Goal: Obtain resource: Obtain resource

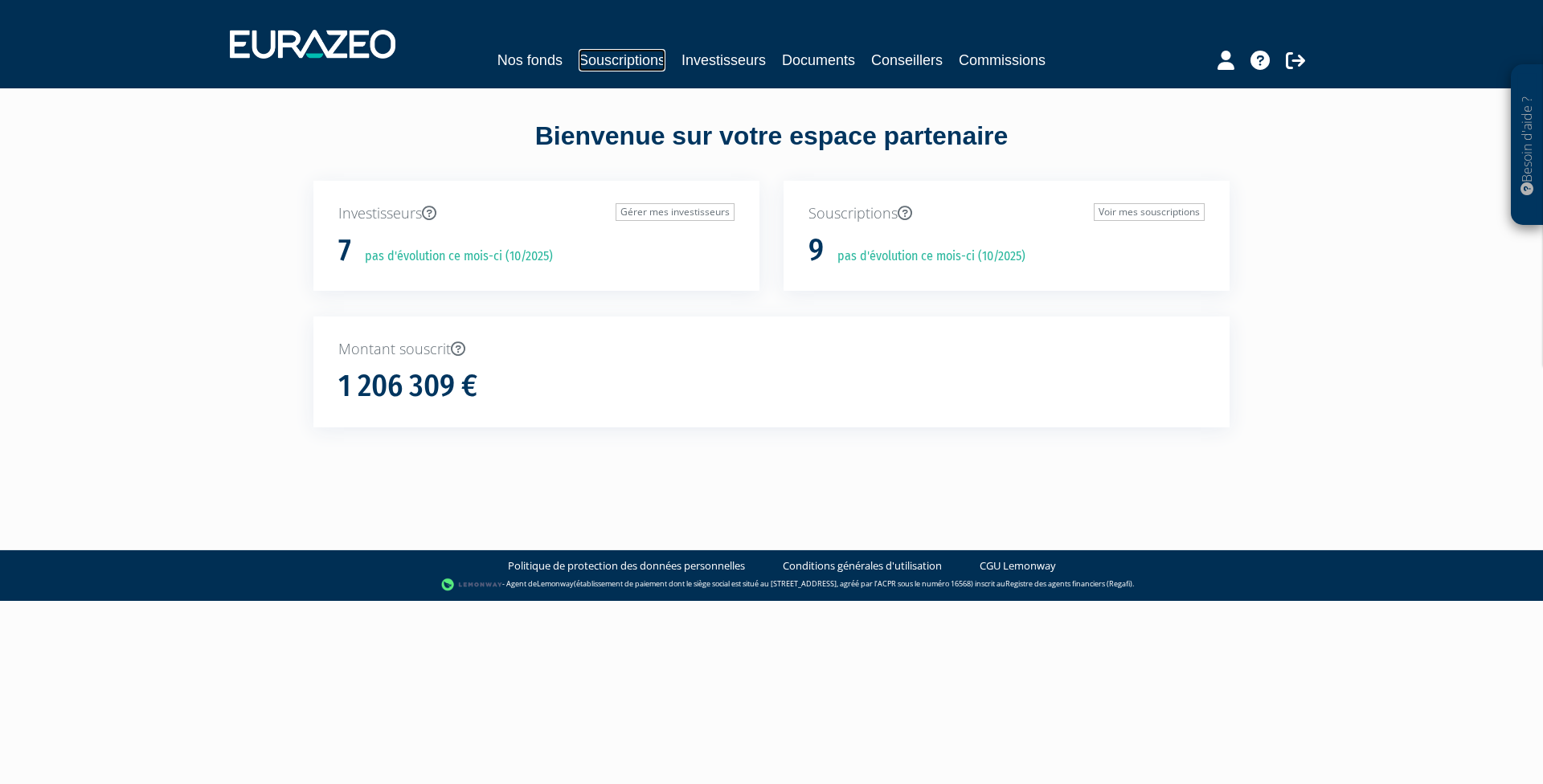
click at [632, 54] on link "Souscriptions" at bounding box center [622, 60] width 87 height 22
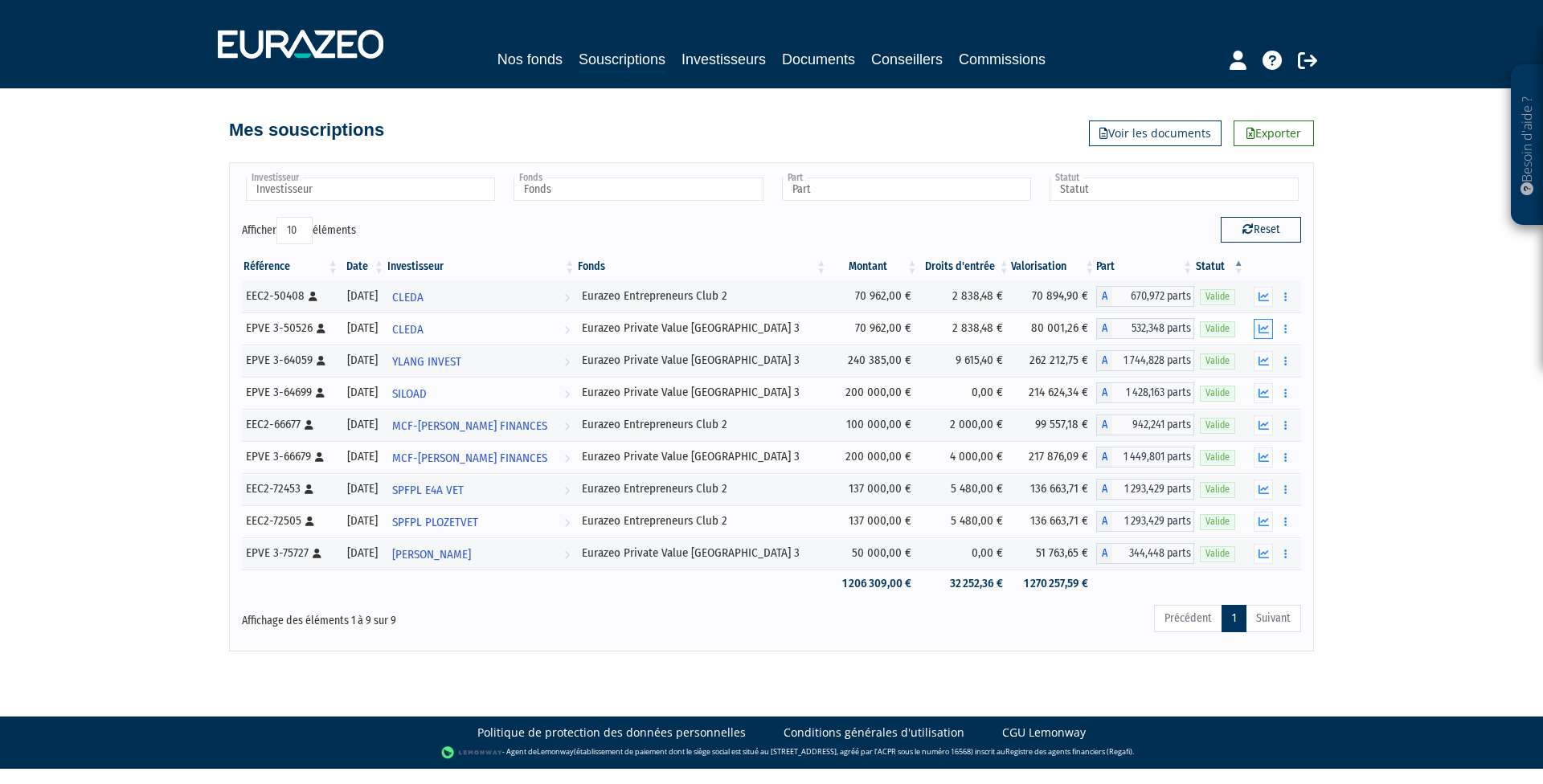
click at [1262, 329] on icon "button" at bounding box center [1264, 329] width 11 height 11
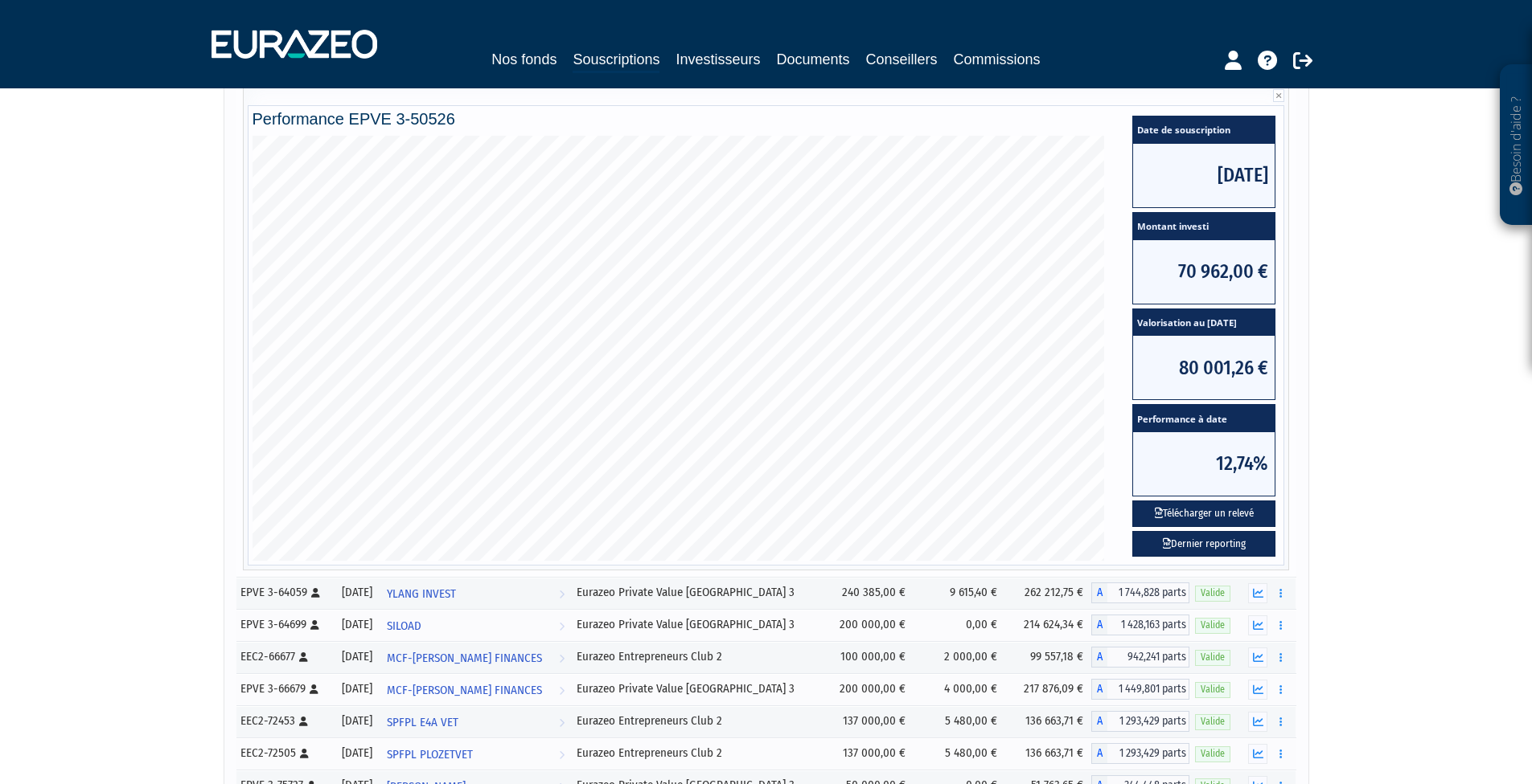
scroll to position [273, 0]
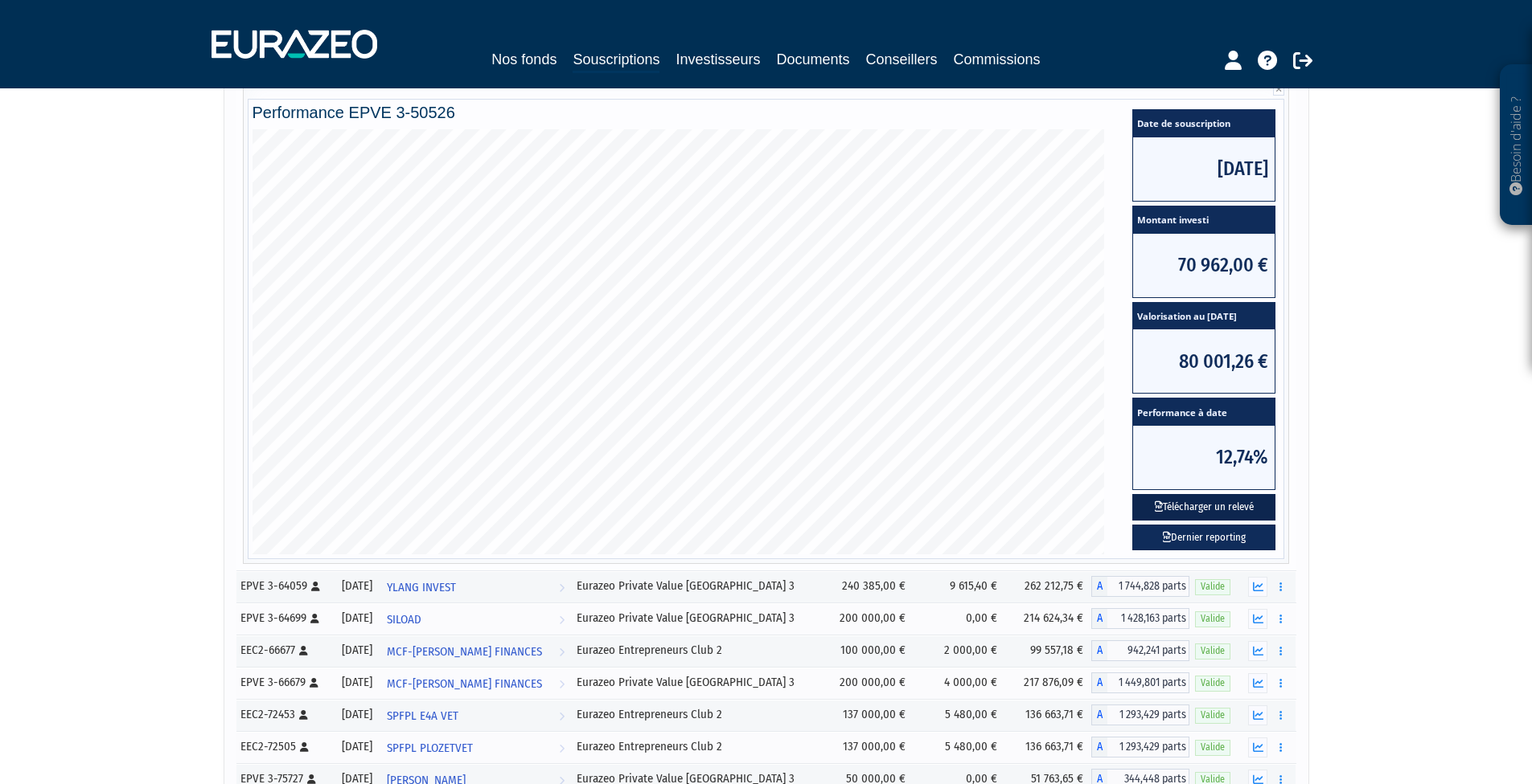
click at [1205, 504] on button "Télécharger un relevé" at bounding box center [1204, 507] width 143 height 26
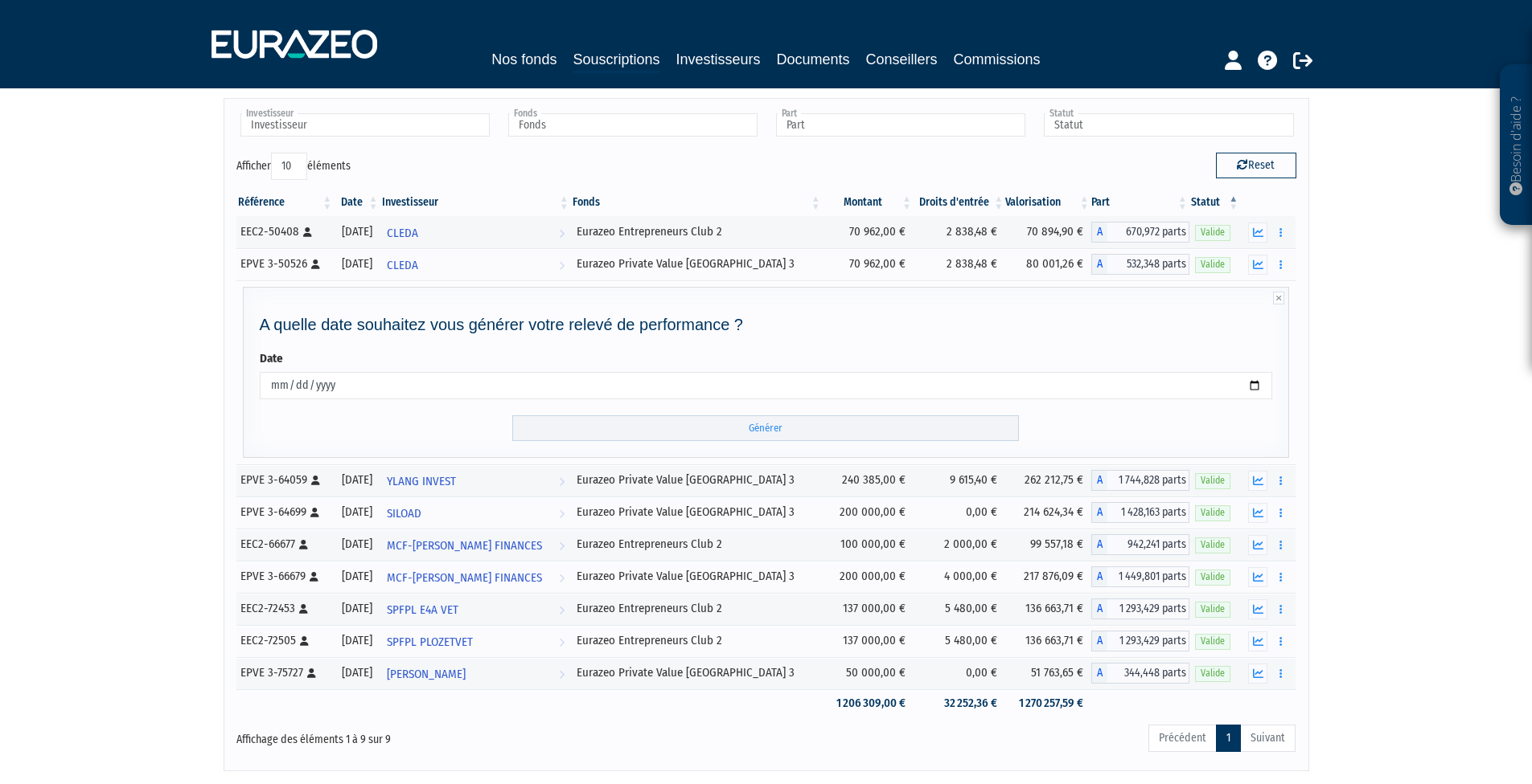
scroll to position [169, 0]
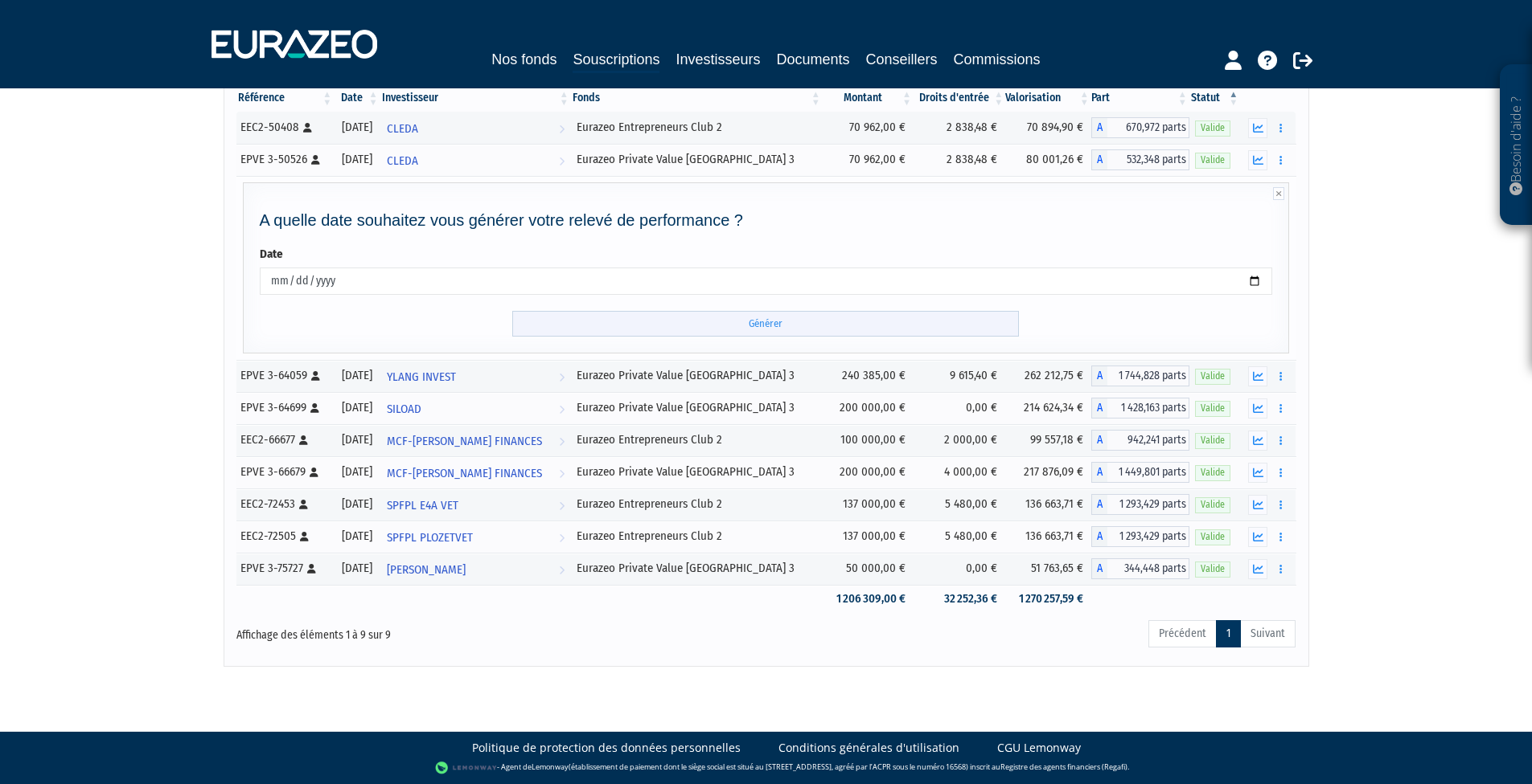
click at [788, 327] on input "Générer" at bounding box center [765, 324] width 506 height 26
click at [766, 326] on input "Générer" at bounding box center [765, 324] width 506 height 26
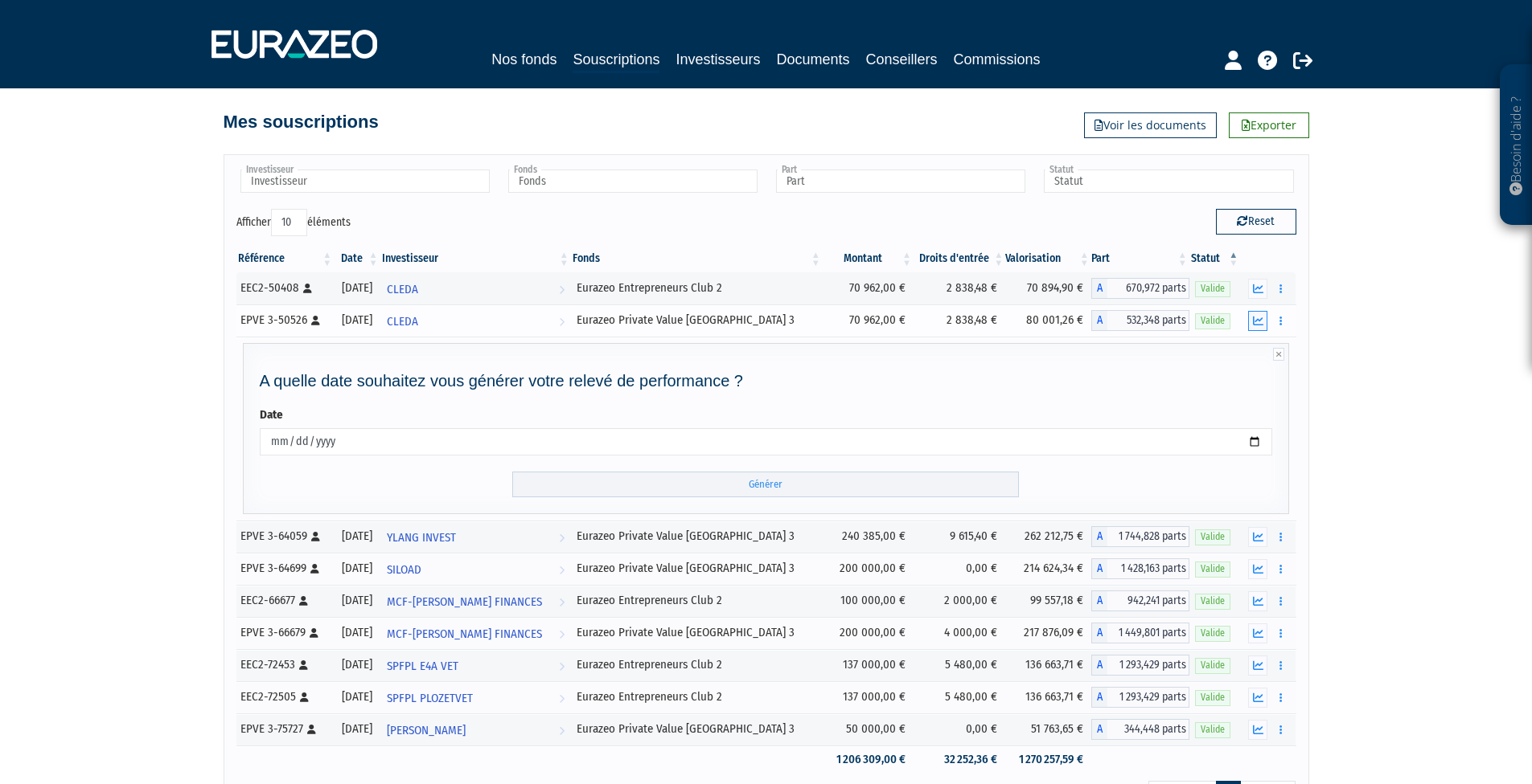
click at [1257, 315] on button "button" at bounding box center [1257, 321] width 19 height 20
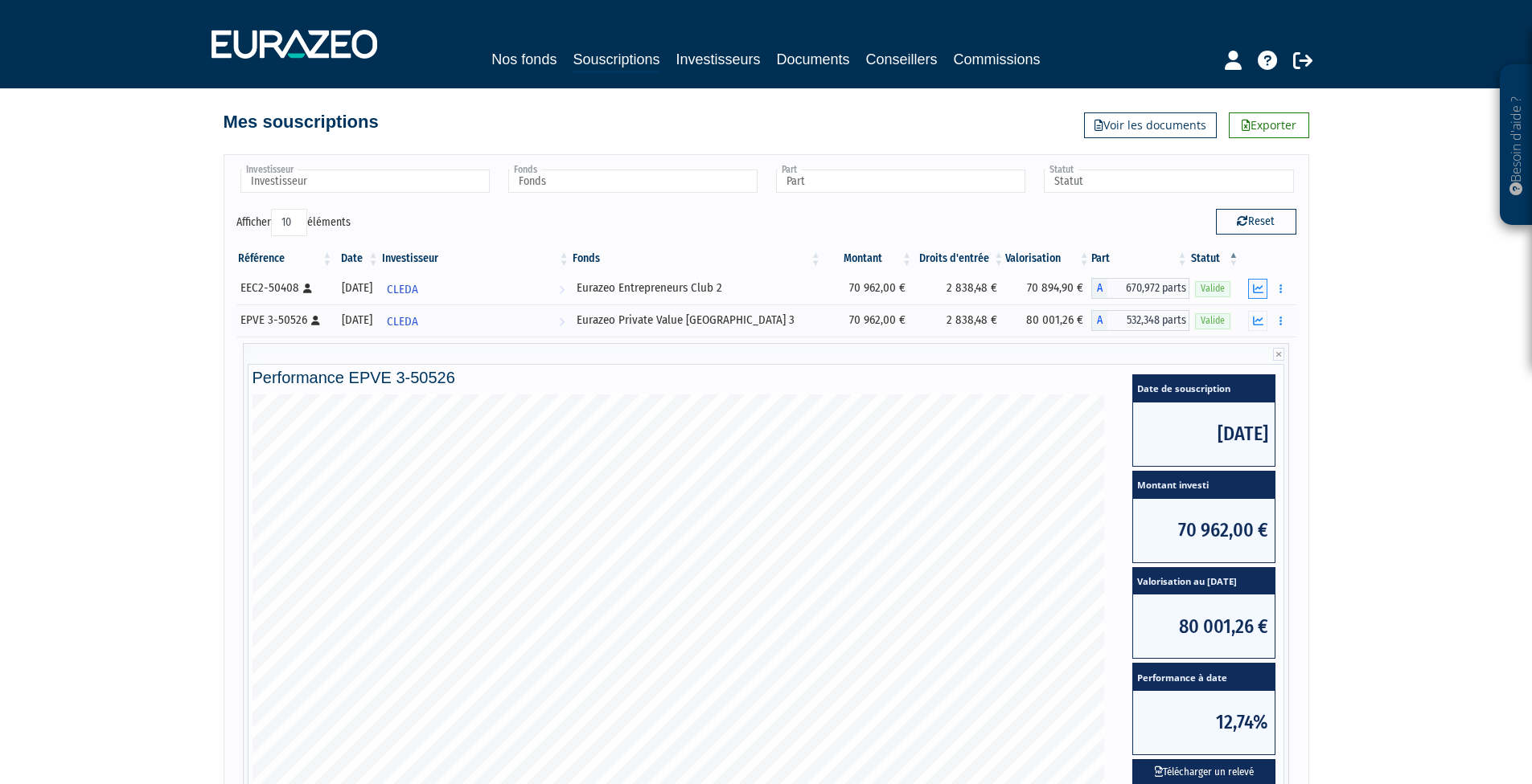
click at [1259, 289] on icon "button" at bounding box center [1259, 290] width 11 height 11
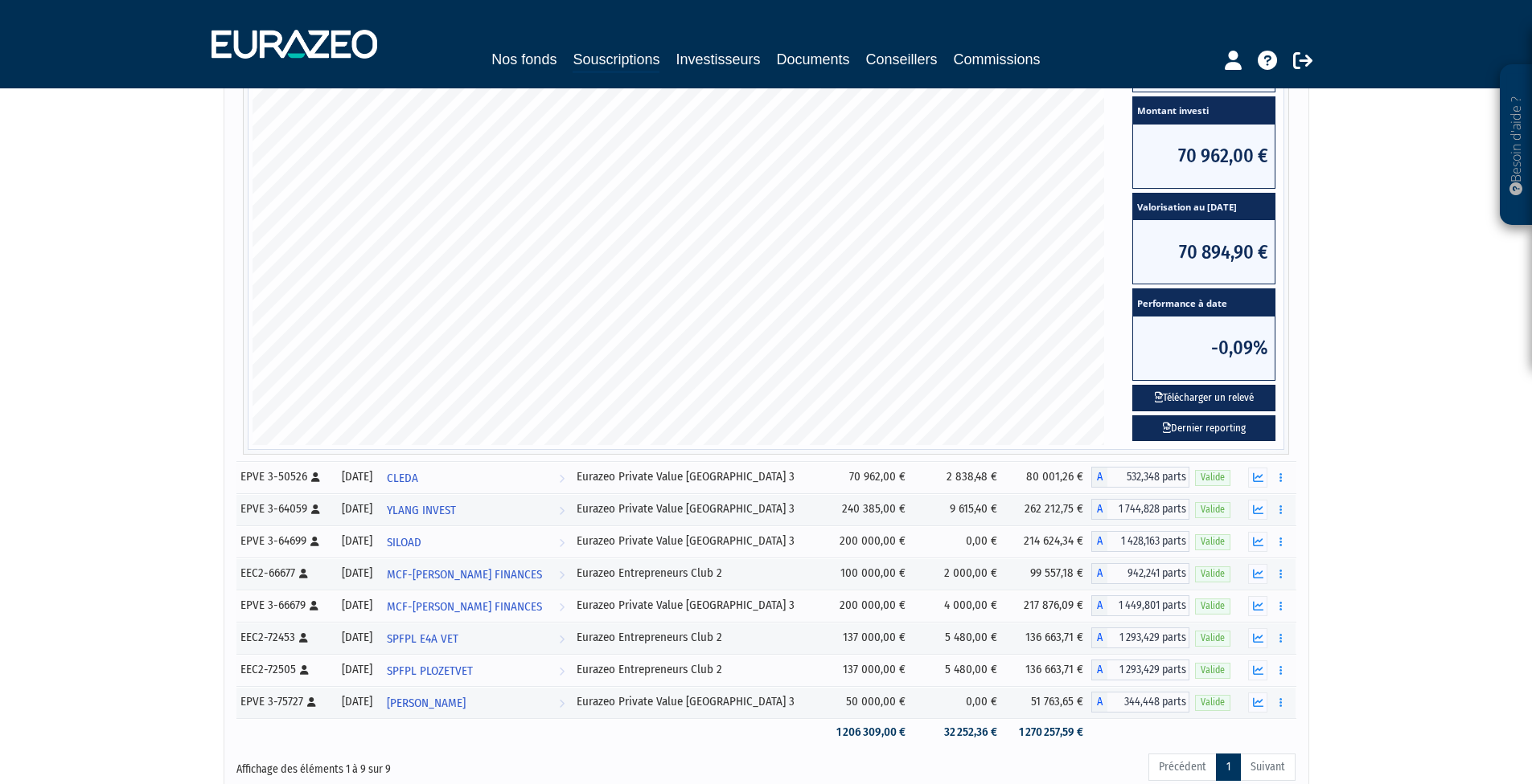
drag, startPoint x: 1398, startPoint y: 432, endPoint x: 1366, endPoint y: 530, distance: 103.1
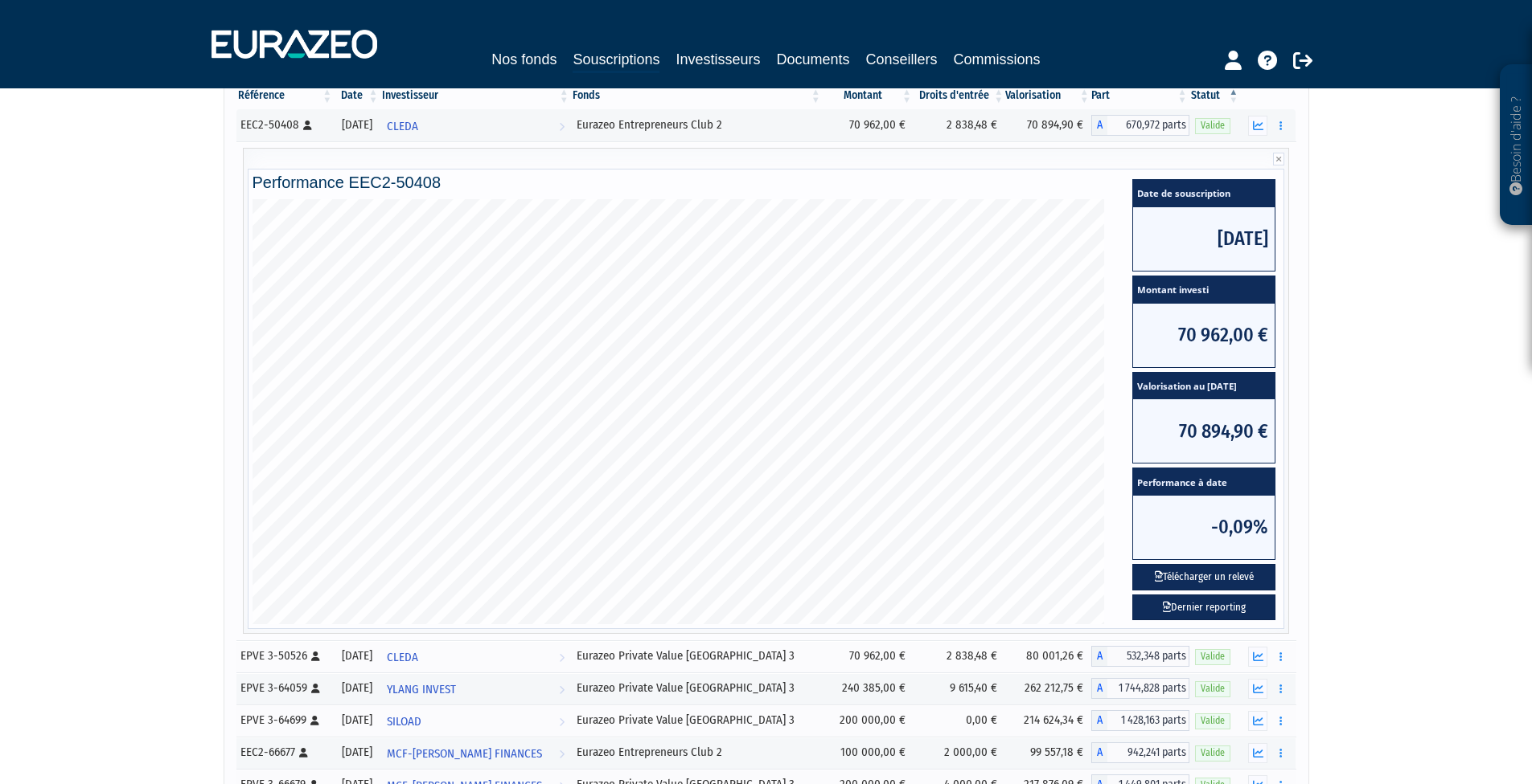
scroll to position [156, 0]
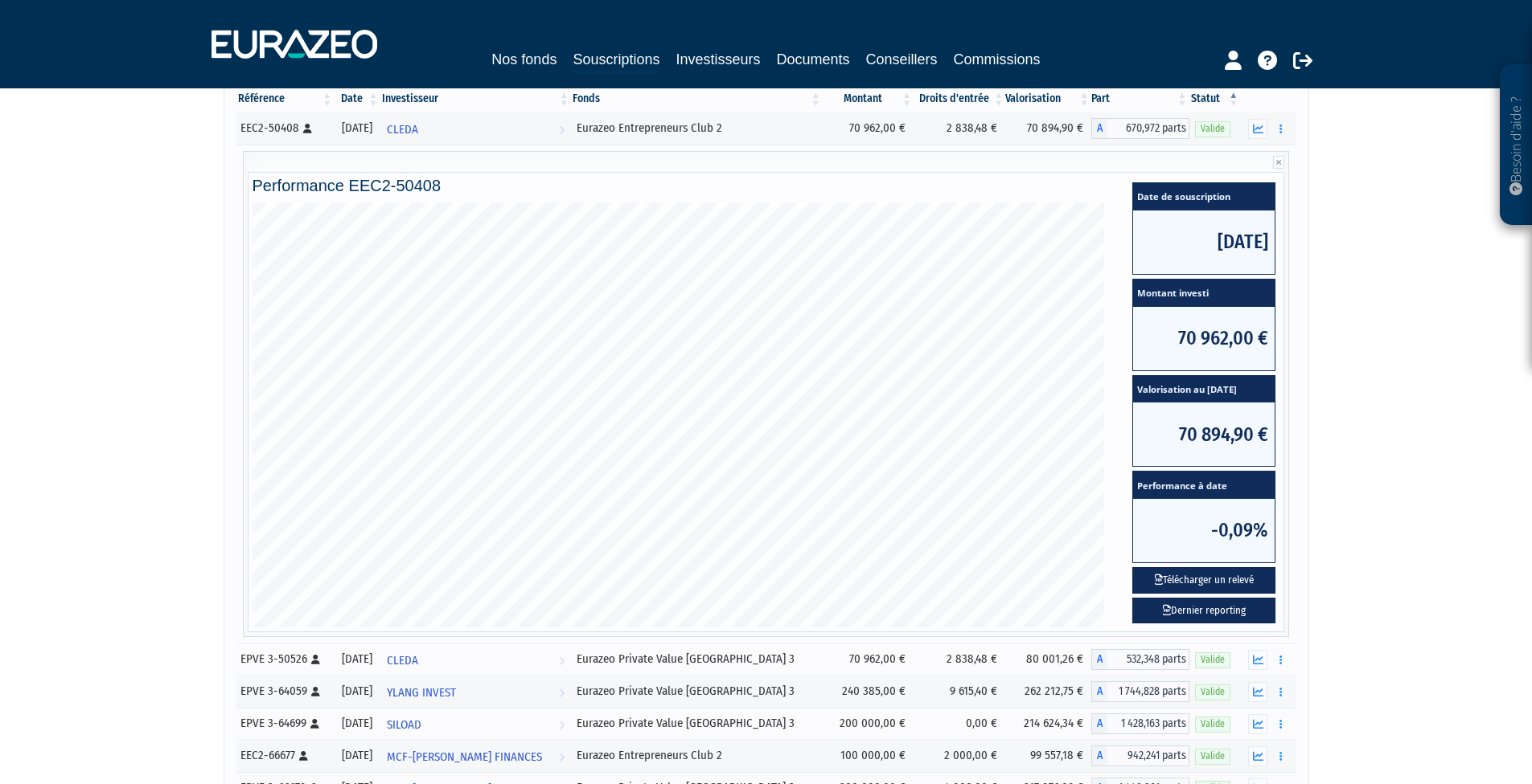
drag, startPoint x: 1363, startPoint y: 509, endPoint x: 1363, endPoint y: 494, distance: 15.0
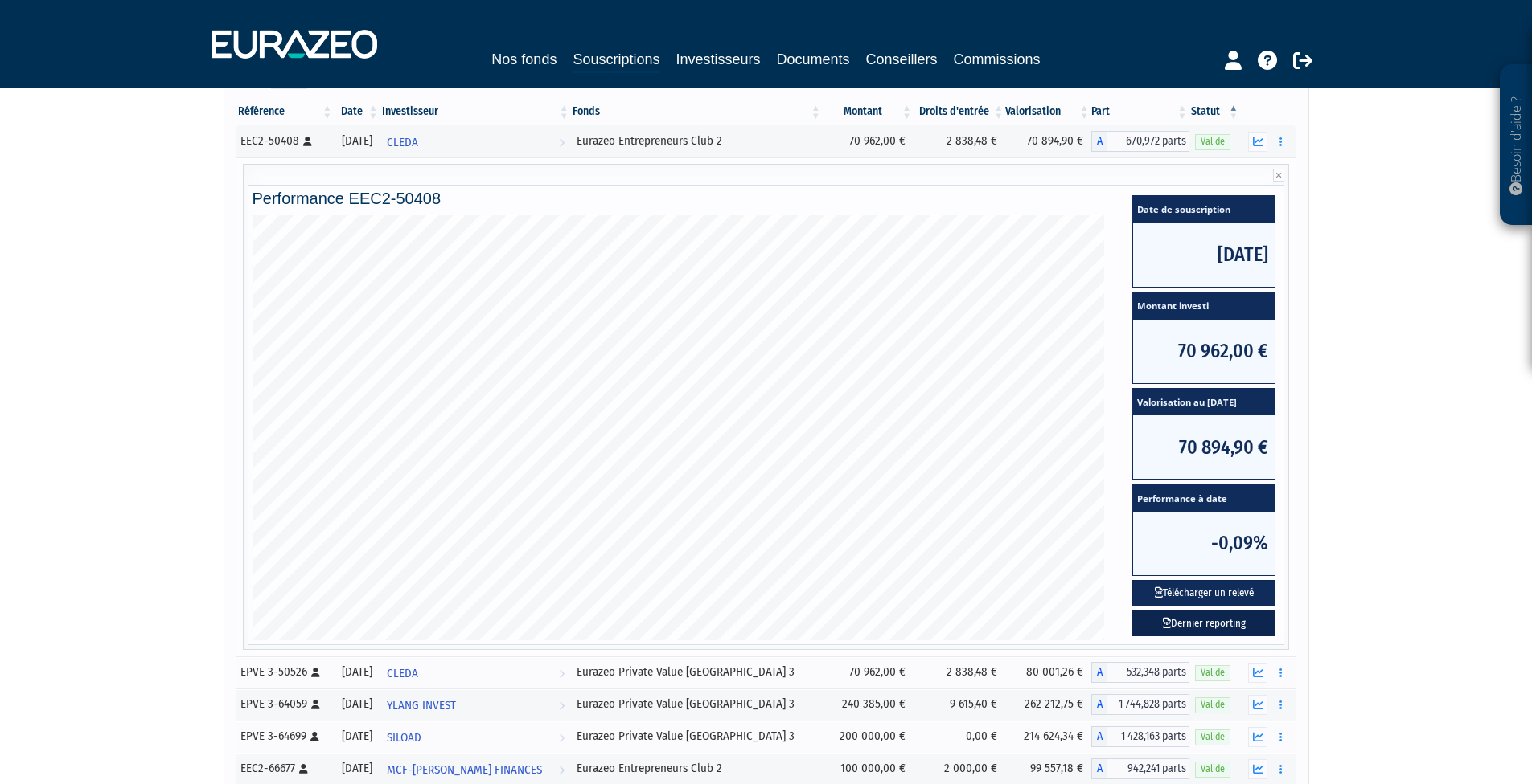
click at [1187, 620] on link "Dernier reporting" at bounding box center [1204, 623] width 143 height 26
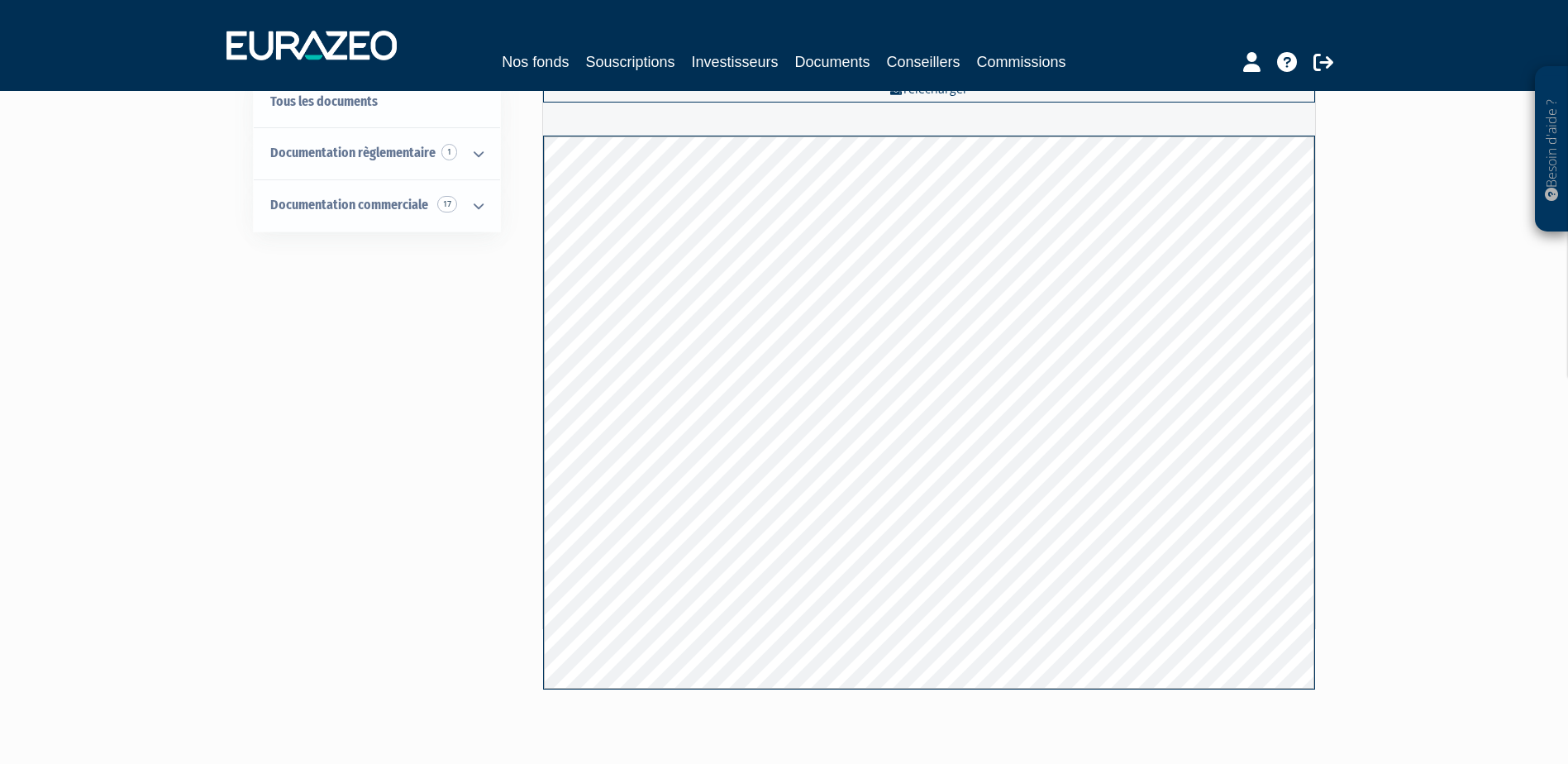
drag, startPoint x: 533, startPoint y: 365, endPoint x: 521, endPoint y: 401, distance: 37.9
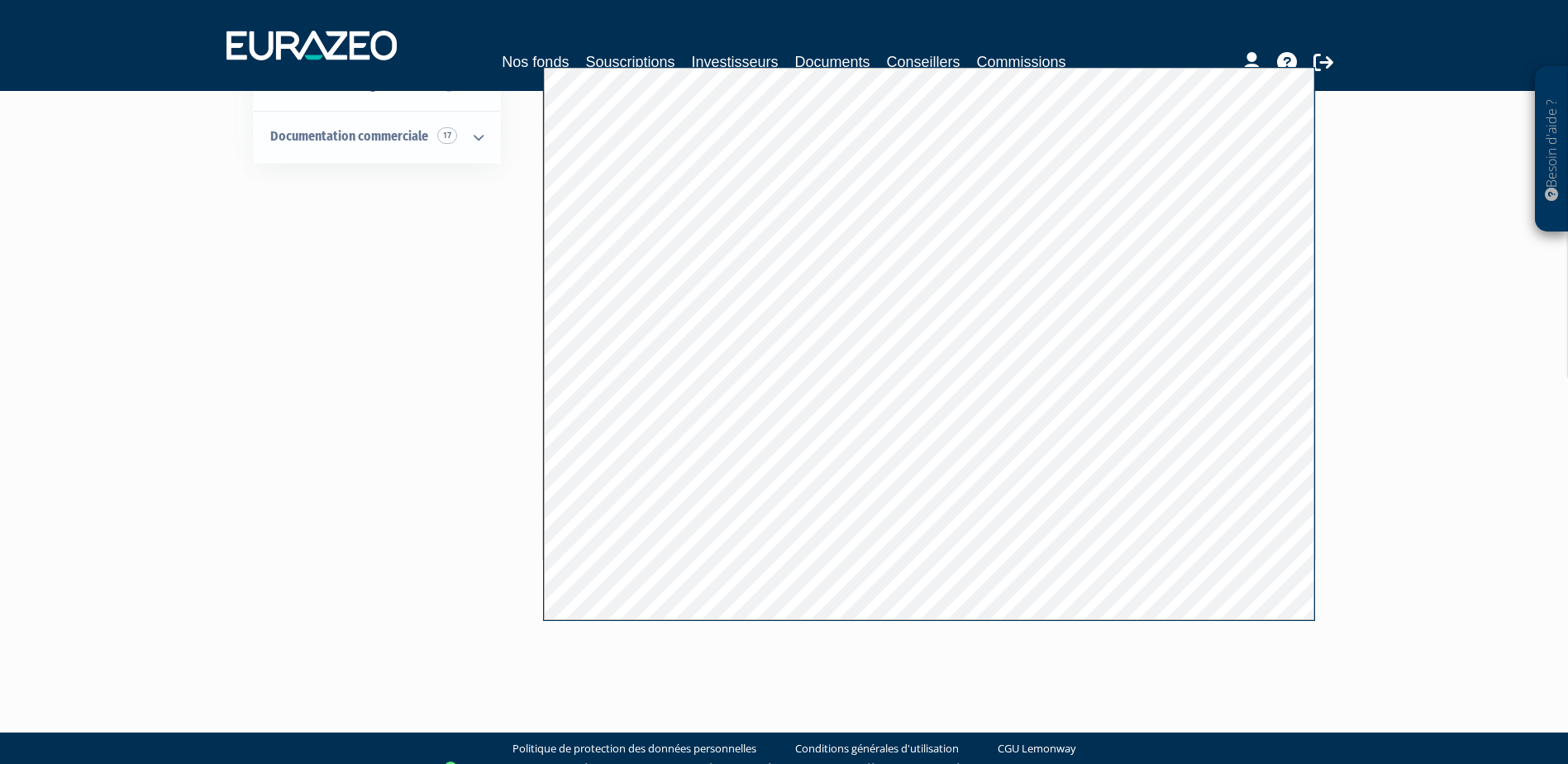
drag, startPoint x: 521, startPoint y: 401, endPoint x: 510, endPoint y: 433, distance: 33.8
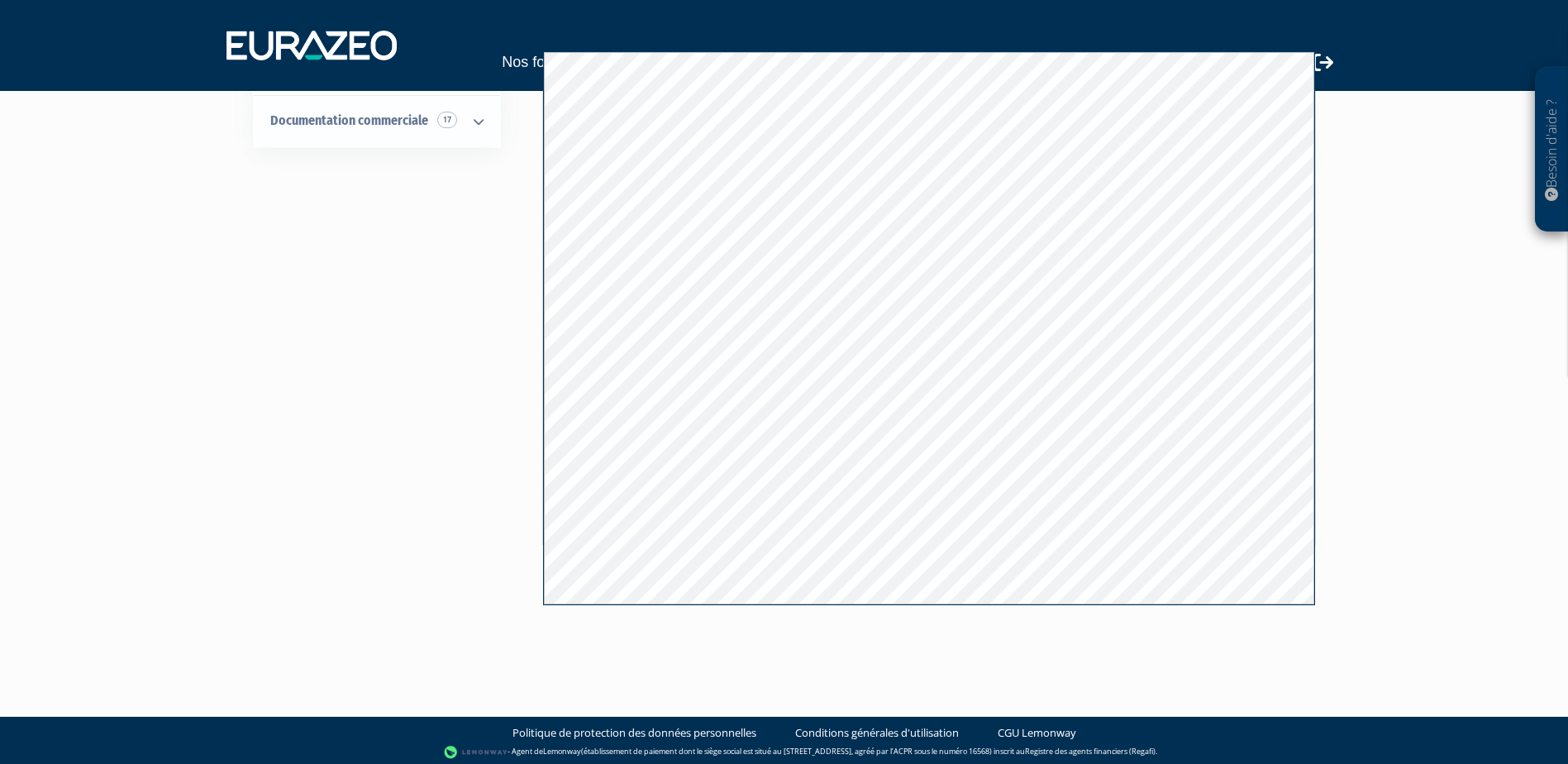
drag, startPoint x: 508, startPoint y: 437, endPoint x: 502, endPoint y: 452, distance: 16.2
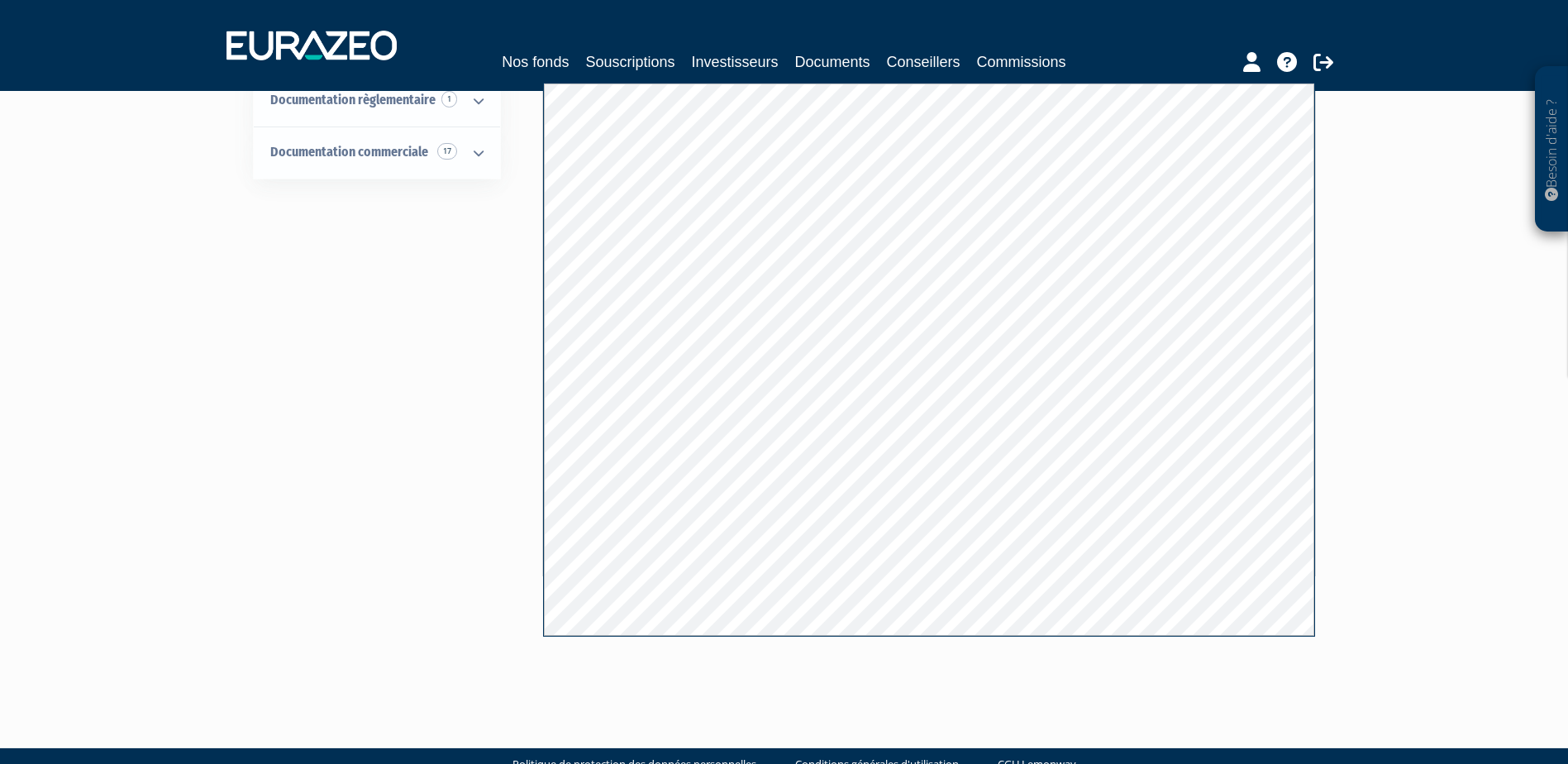
drag, startPoint x: 501, startPoint y: 443, endPoint x: 501, endPoint y: 425, distance: 18.0
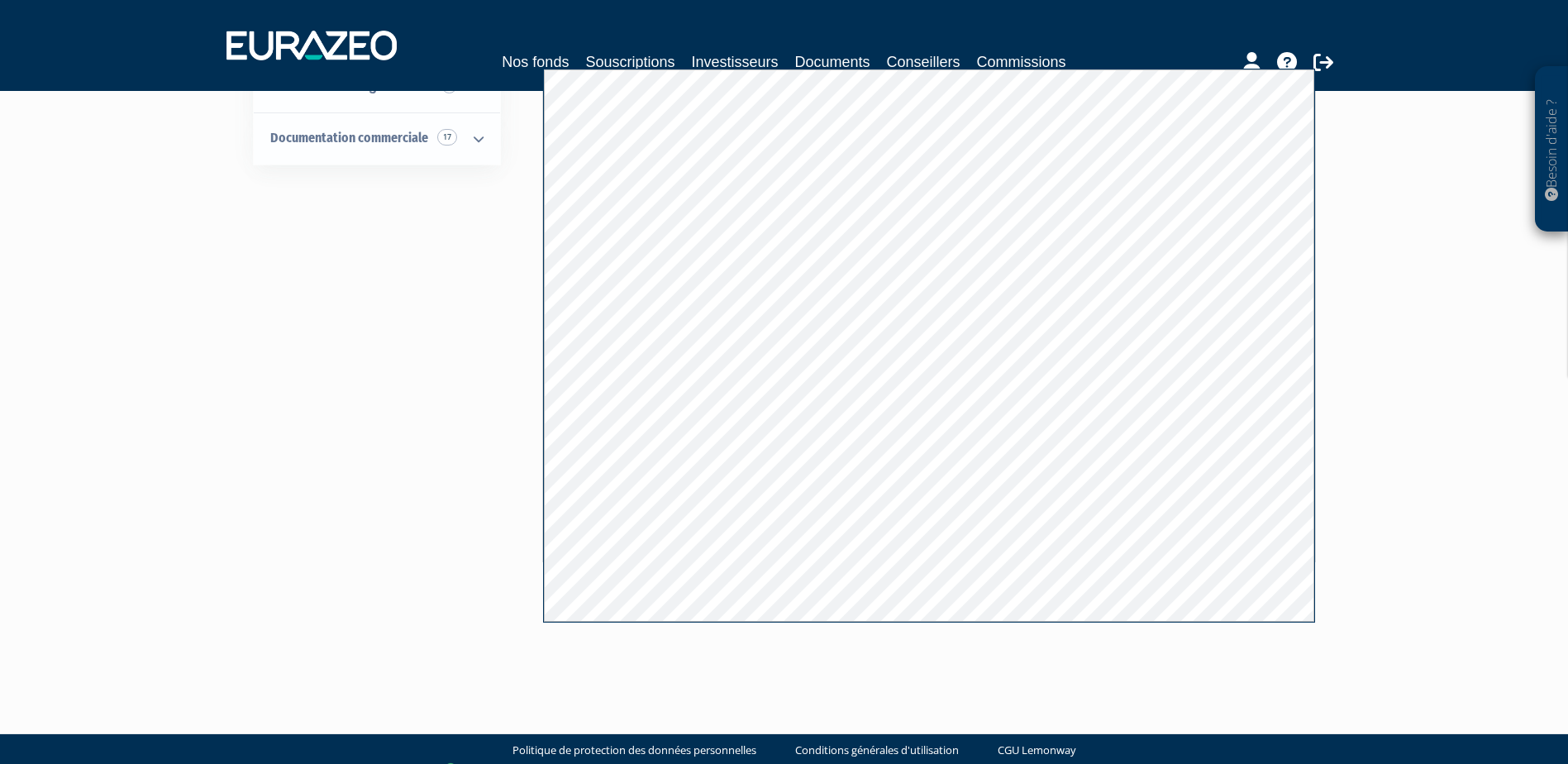
scroll to position [161, 0]
